Goal: Check status

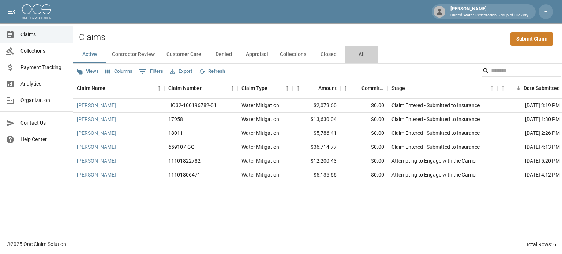
click at [357, 54] on button "All" at bounding box center [361, 55] width 33 height 18
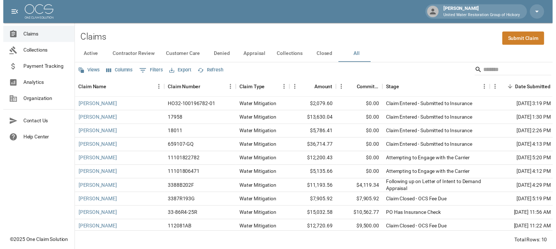
scroll to position [8, 0]
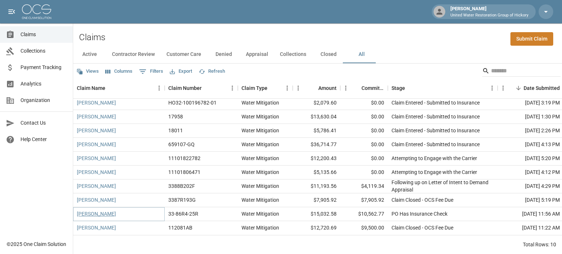
click at [107, 211] on link "[PERSON_NAME]" at bounding box center [96, 213] width 39 height 7
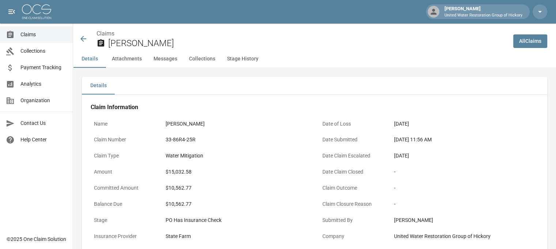
click at [83, 39] on icon at bounding box center [83, 38] width 9 height 9
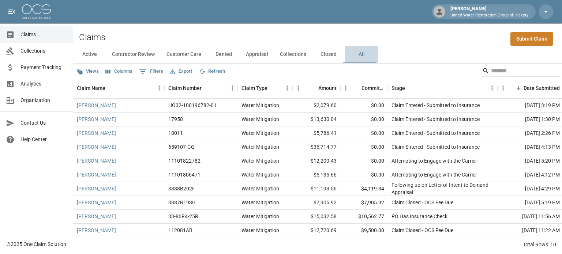
click at [359, 54] on button "All" at bounding box center [361, 55] width 33 height 18
click at [91, 54] on button "Active" at bounding box center [89, 55] width 33 height 18
